Goal: Transaction & Acquisition: Purchase product/service

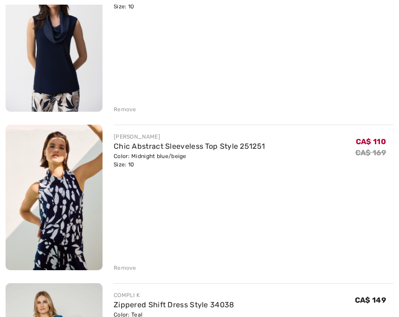
scroll to position [198, 0]
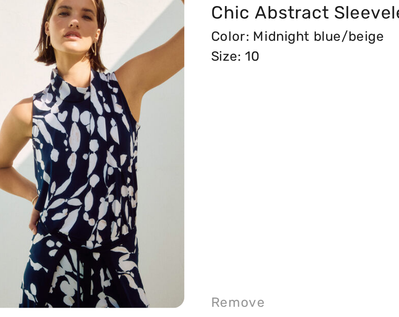
click at [42, 98] on img at bounding box center [54, 171] width 97 height 146
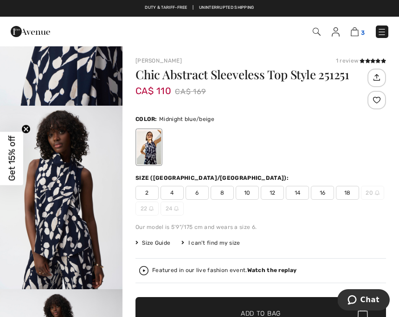
click at [355, 34] on img at bounding box center [355, 31] width 8 height 9
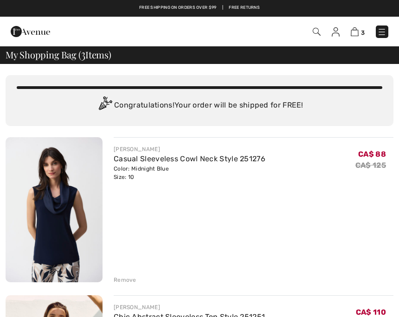
click at [316, 29] on img at bounding box center [317, 32] width 8 height 8
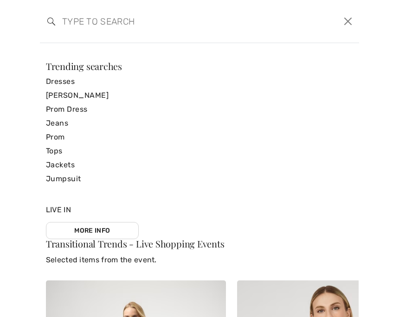
click at [80, 28] on input "search" at bounding box center [165, 21] width 220 height 28
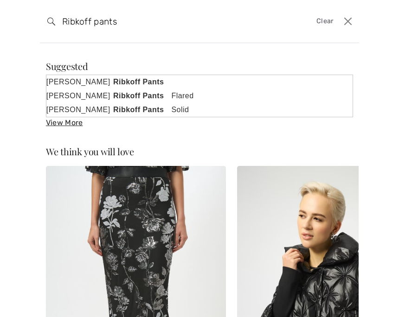
scroll to position [-1, 0]
type input "Ribkoff pant"
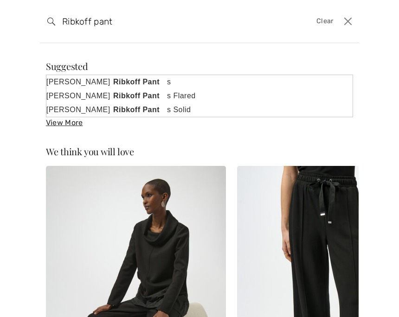
scroll to position [0, 0]
click at [112, 111] on strong "Ribkoff Pant" at bounding box center [137, 110] width 54 height 12
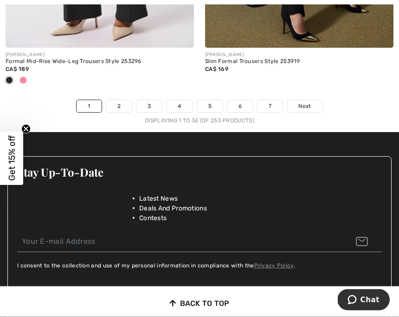
scroll to position [6097, 0]
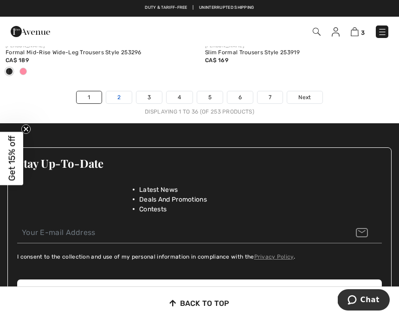
click at [114, 97] on link "2" at bounding box center [119, 97] width 26 height 12
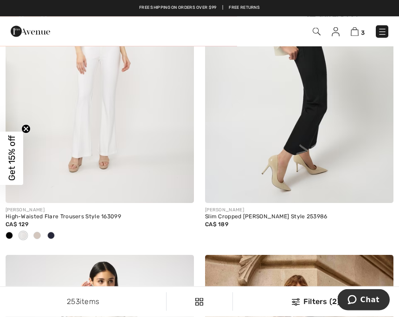
scroll to position [4976, 0]
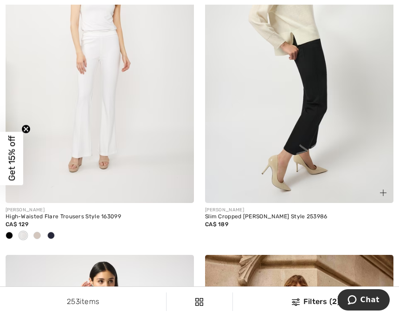
click at [307, 141] on img at bounding box center [299, 62] width 188 height 283
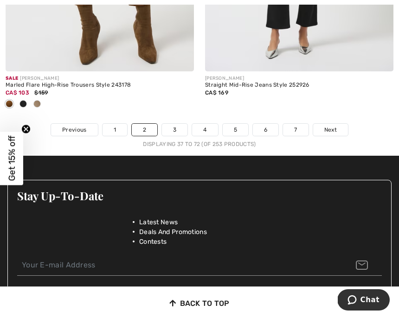
scroll to position [6132, 0]
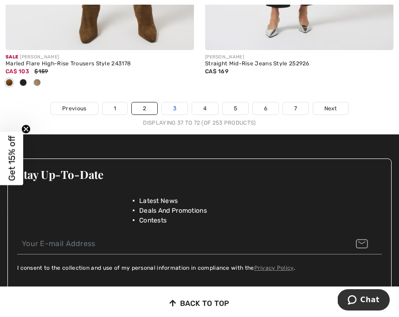
click at [178, 103] on link "3" at bounding box center [175, 109] width 26 height 12
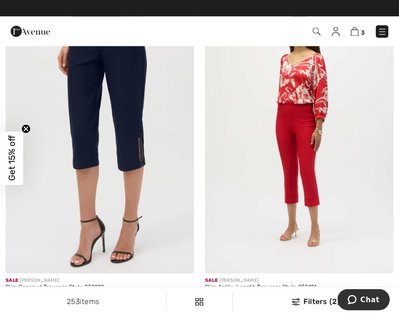
scroll to position [492, 0]
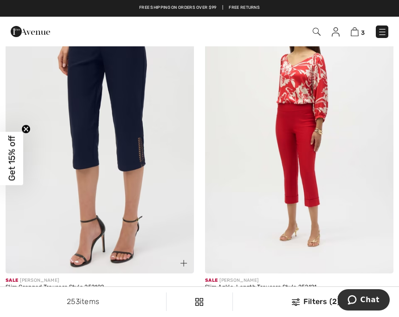
click at [138, 144] on img at bounding box center [100, 132] width 188 height 283
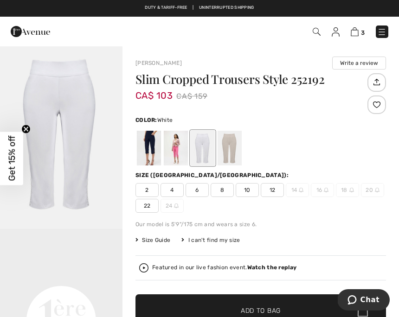
click at [247, 188] on span "10" at bounding box center [247, 190] width 23 height 14
click at [278, 189] on span "12" at bounding box center [272, 190] width 23 height 14
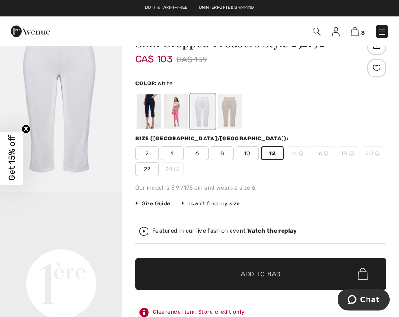
scroll to position [37, 0]
click at [147, 113] on div at bounding box center [149, 111] width 24 height 35
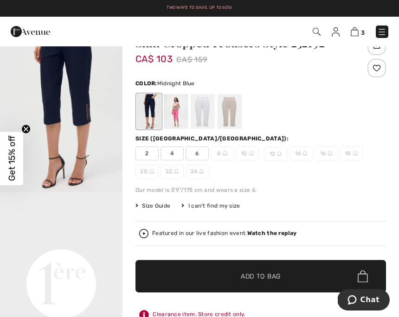
click at [280, 159] on span "12" at bounding box center [275, 154] width 23 height 14
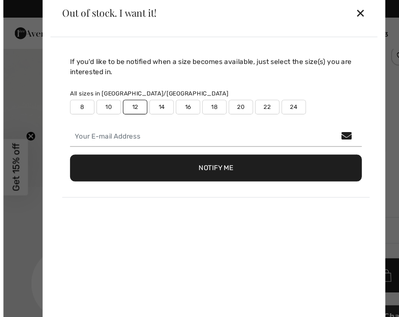
scroll to position [51, 0]
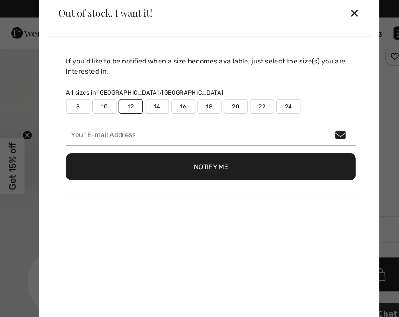
click at [337, 22] on div "✕" at bounding box center [339, 11] width 10 height 19
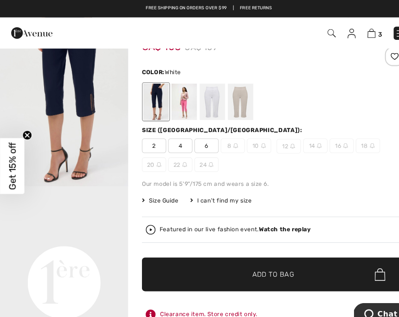
click at [197, 104] on div at bounding box center [203, 97] width 24 height 35
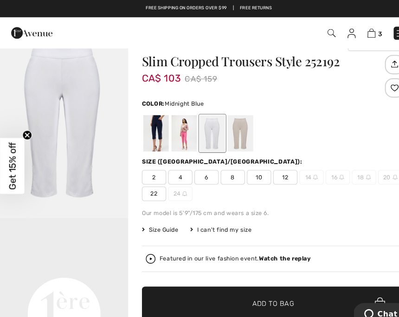
scroll to position [21, 0]
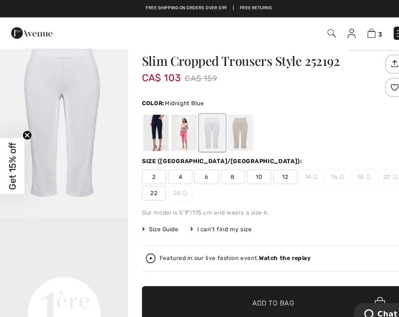
click at [153, 127] on div at bounding box center [149, 127] width 24 height 35
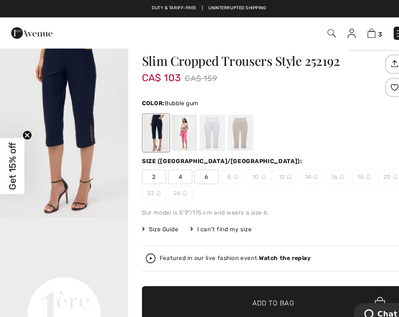
click at [177, 125] on div at bounding box center [176, 127] width 24 height 35
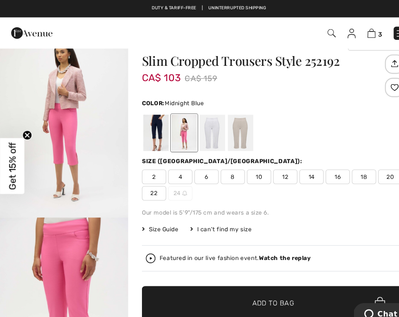
click at [148, 135] on div at bounding box center [149, 127] width 24 height 35
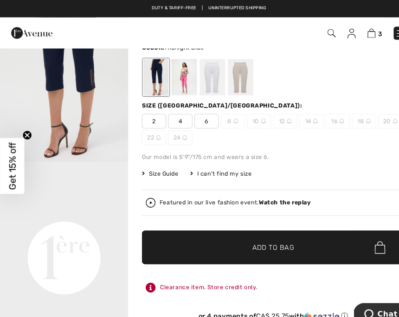
scroll to position [0, 0]
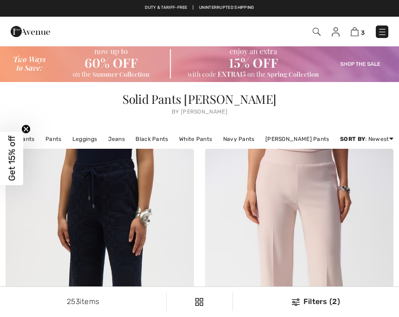
checkbox input "true"
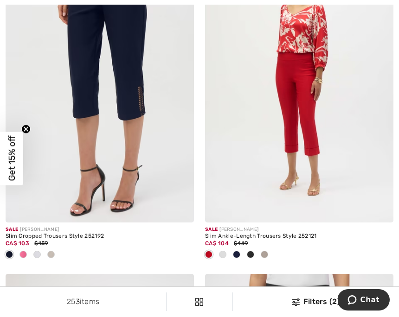
scroll to position [543, 0]
click at [289, 96] on img at bounding box center [299, 82] width 188 height 283
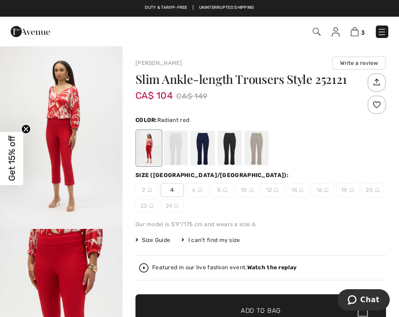
click at [249, 190] on img at bounding box center [251, 190] width 5 height 5
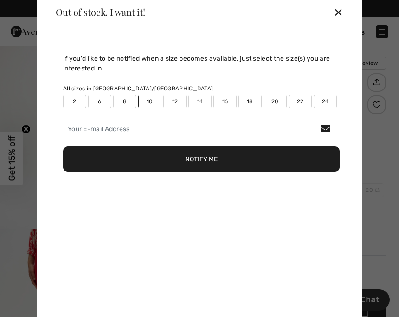
click at [341, 18] on div "✕" at bounding box center [339, 11] width 10 height 19
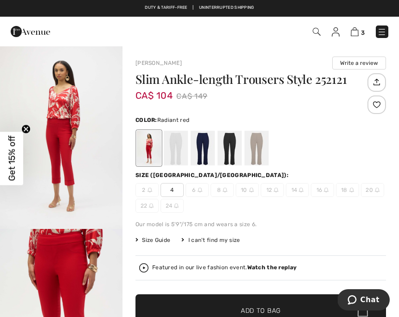
click at [202, 145] on div at bounding box center [203, 148] width 24 height 35
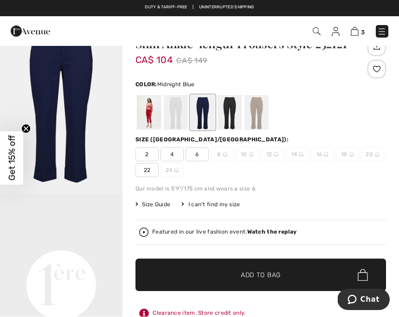
scroll to position [36, 0]
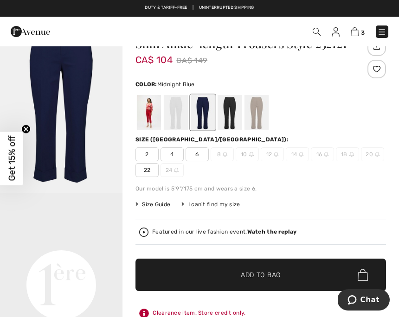
click at [232, 113] on div at bounding box center [230, 112] width 24 height 35
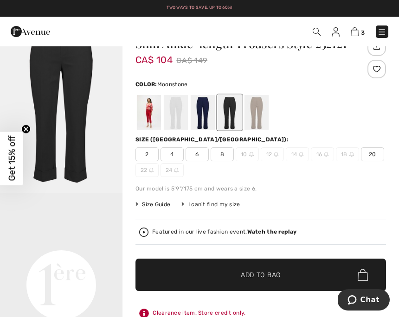
click at [254, 111] on div at bounding box center [257, 112] width 24 height 35
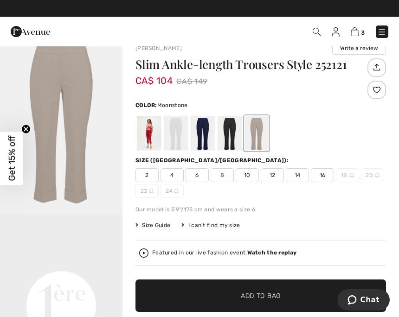
scroll to position [0, 0]
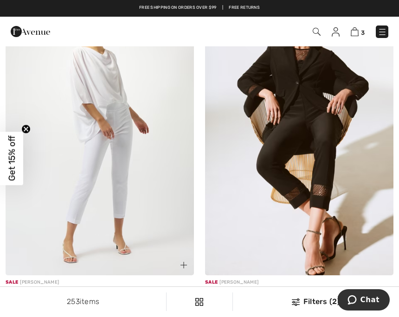
scroll to position [3537, 0]
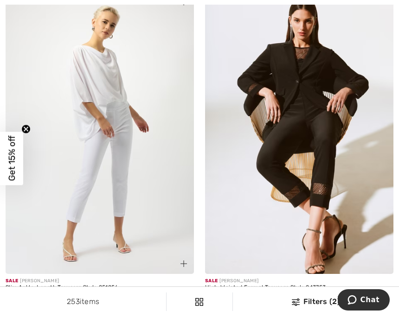
click at [103, 206] on img at bounding box center [100, 133] width 188 height 283
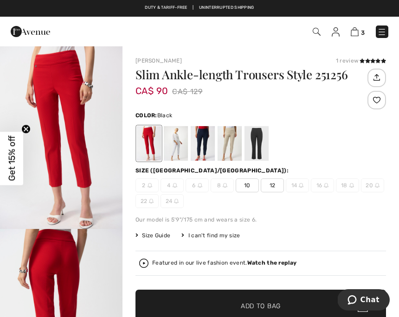
click at [255, 143] on div at bounding box center [257, 143] width 24 height 35
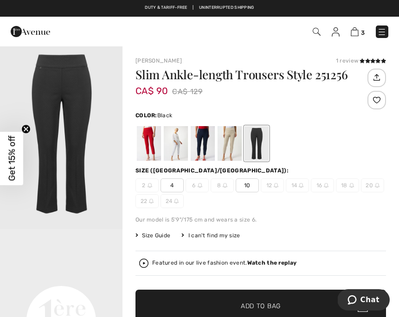
click at [202, 144] on div at bounding box center [203, 143] width 24 height 35
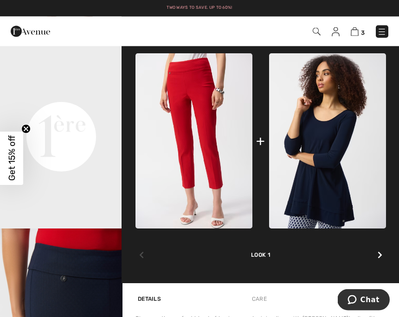
scroll to position [353, 0]
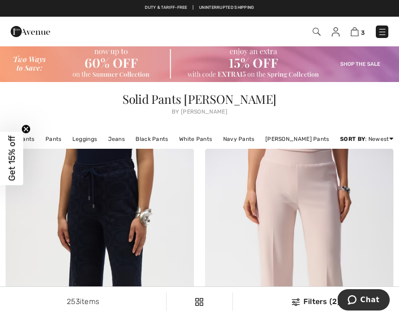
click at [315, 31] on img at bounding box center [317, 32] width 8 height 8
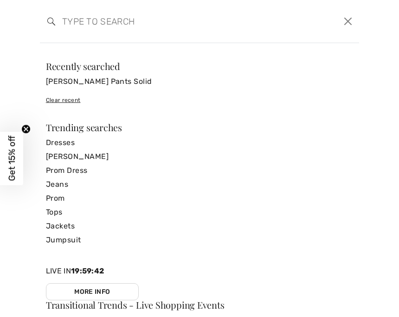
click at [77, 23] on input "search" at bounding box center [165, 21] width 220 height 28
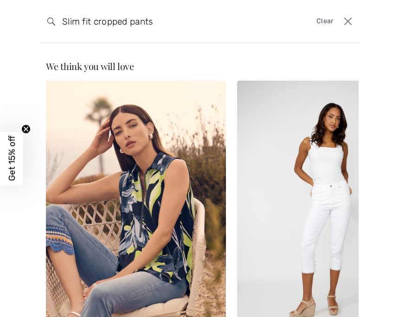
type input "Slim fit cropped pants"
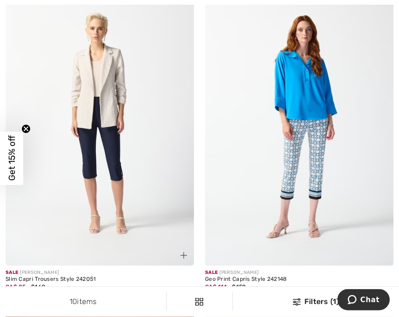
scroll to position [806, 0]
click at [98, 157] on img at bounding box center [100, 124] width 188 height 283
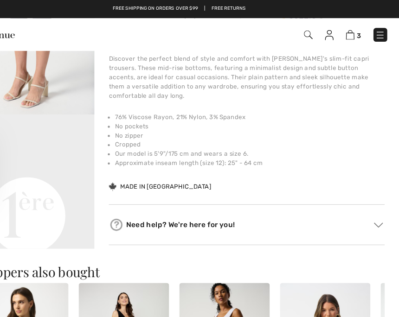
scroll to position [310, 0]
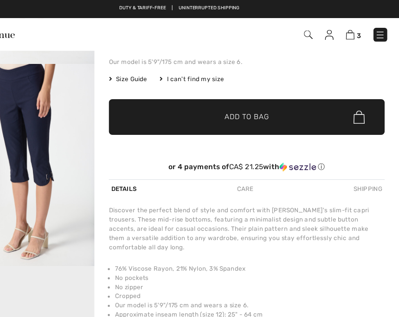
click at [288, 101] on span "✔ Added to Bag Add to Bag" at bounding box center [260, 106] width 251 height 32
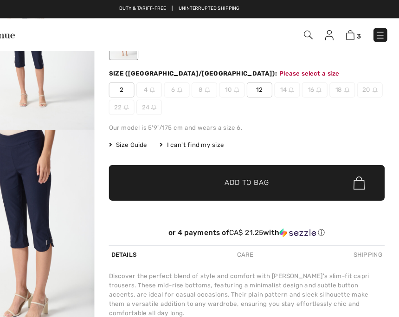
scroll to position [107, 0]
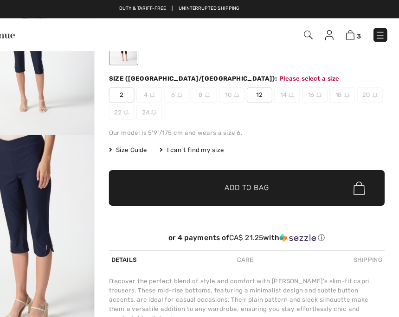
click at [261, 86] on span "12" at bounding box center [272, 86] width 23 height 14
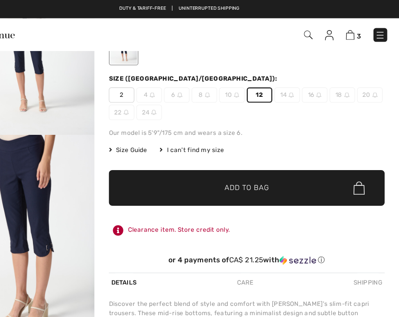
click at [270, 169] on span "✔ Added to Bag Add to Bag" at bounding box center [260, 171] width 251 height 32
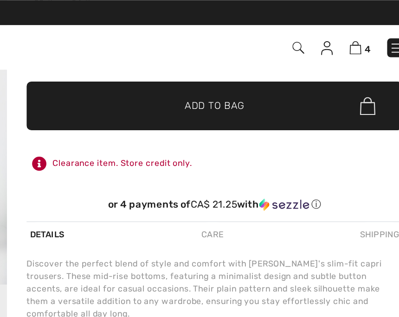
scroll to position [206, 0]
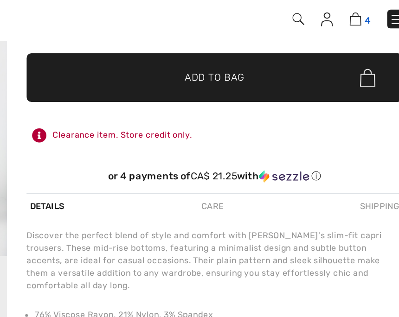
click at [351, 27] on img at bounding box center [355, 31] width 8 height 9
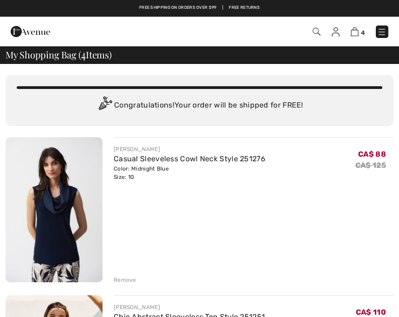
click at [319, 29] on img at bounding box center [317, 32] width 8 height 8
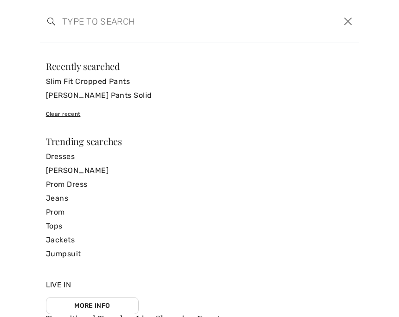
click at [88, 26] on input "search" at bounding box center [165, 21] width 220 height 28
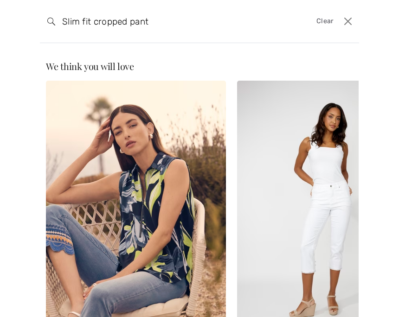
type input "Slim fit cropped pant"
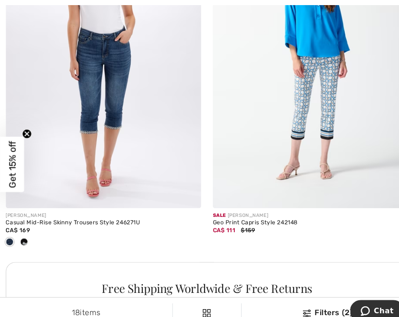
scroll to position [1813, 0]
click at [27, 240] on div "[PERSON_NAME] Casual Mid-Rise Skinny Trousers Style 246271U CA$ 169" at bounding box center [100, 226] width 188 height 52
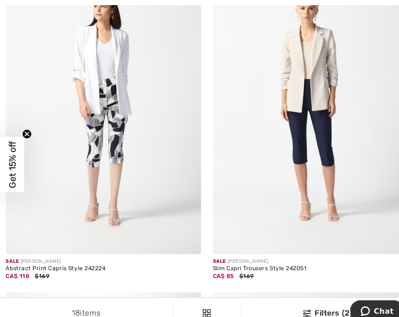
scroll to position [1449, 0]
click at [102, 143] on img at bounding box center [100, 104] width 188 height 283
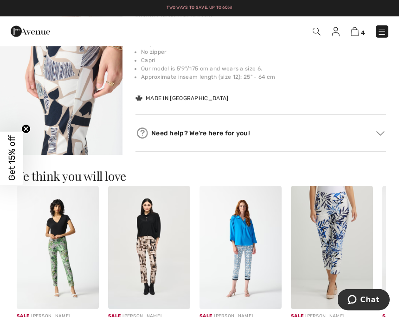
scroll to position [380, 0]
click at [339, 249] on img at bounding box center [332, 247] width 82 height 123
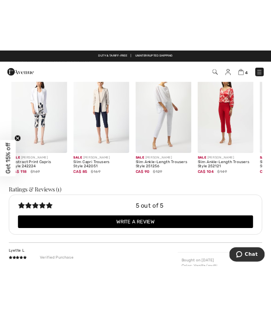
scroll to position [1131, 0]
